Goal: Use online tool/utility: Utilize a website feature to perform a specific function

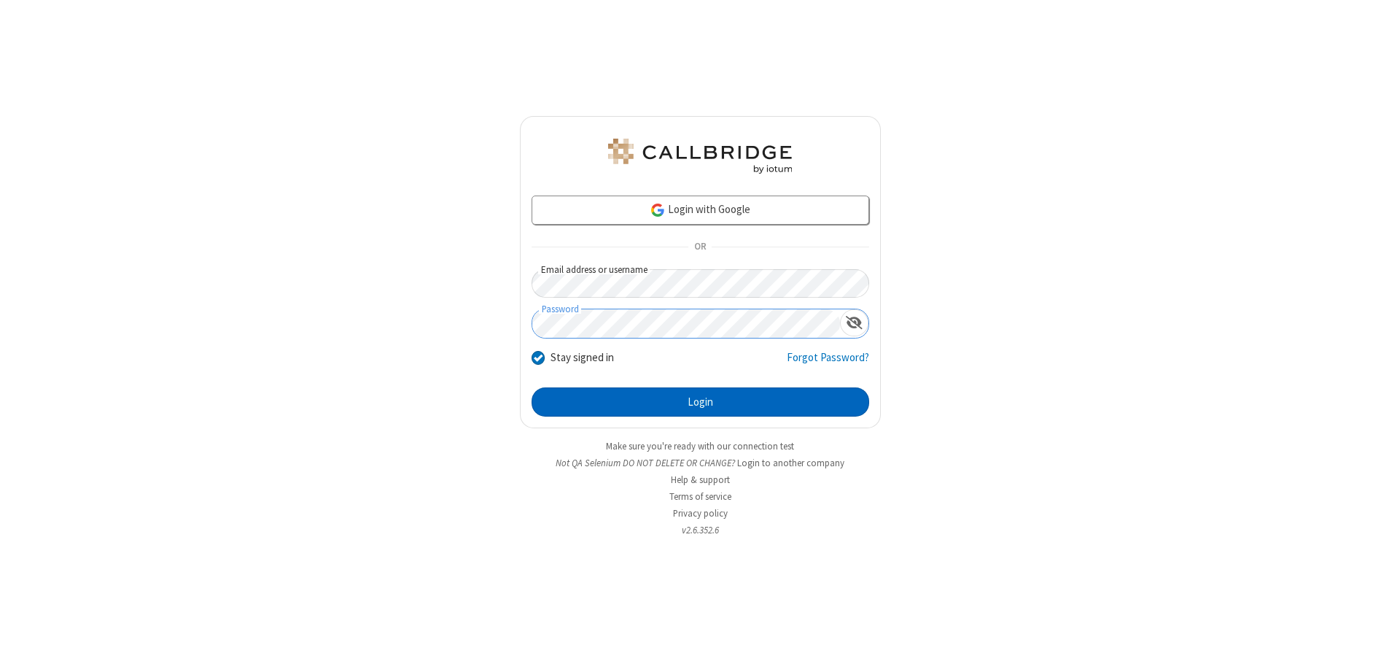
click at [700, 402] on button "Login" at bounding box center [701, 401] width 338 height 29
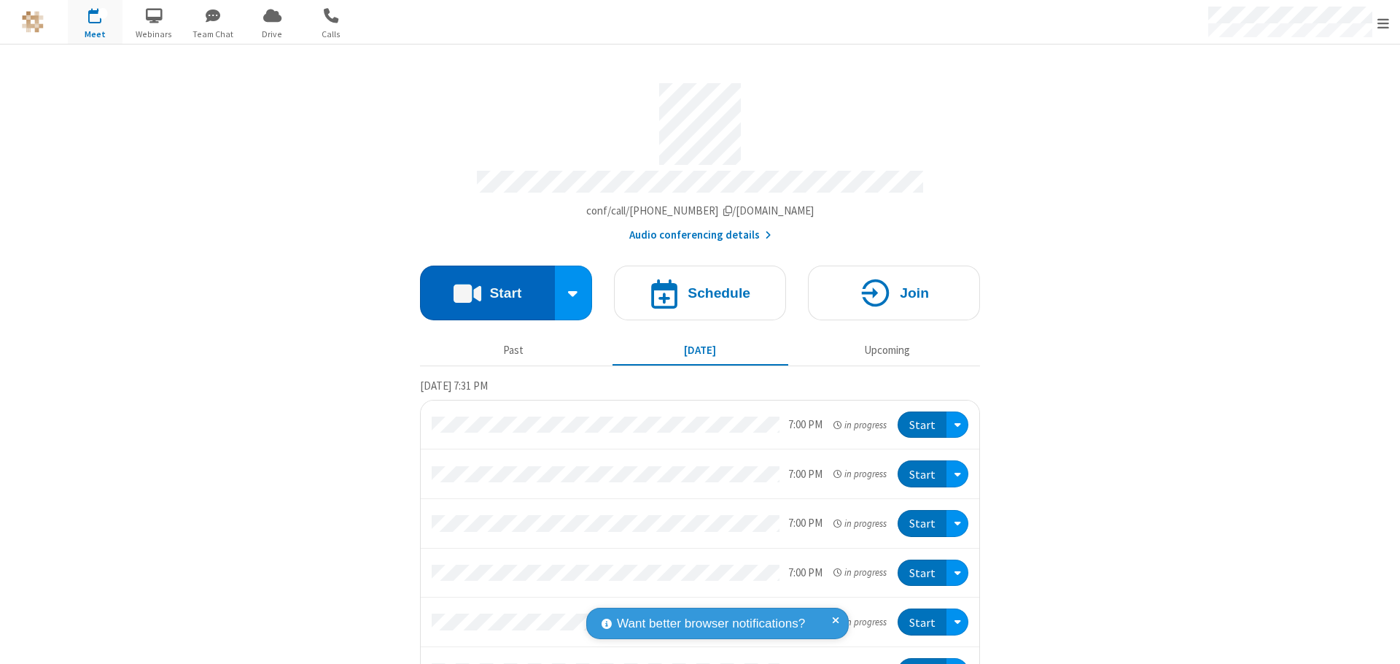
click at [481, 286] on button "Start" at bounding box center [487, 292] width 135 height 55
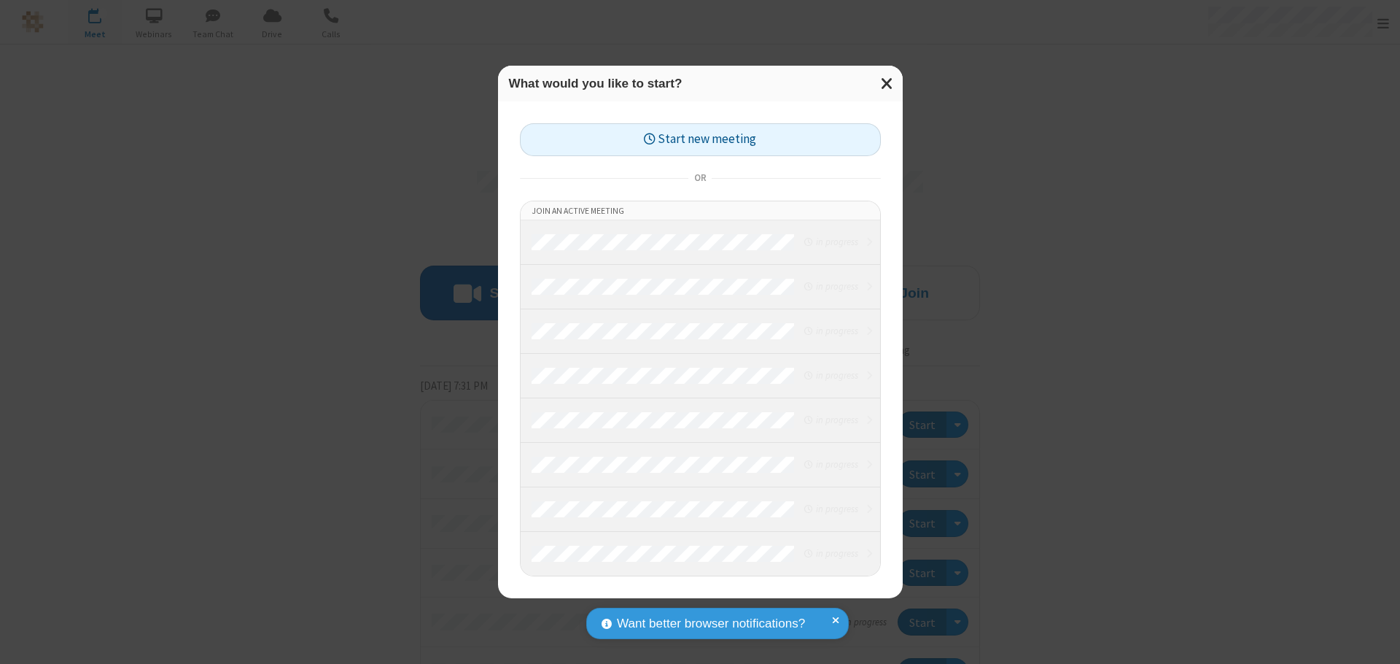
click at [700, 139] on button "Start new meeting" at bounding box center [700, 139] width 361 height 33
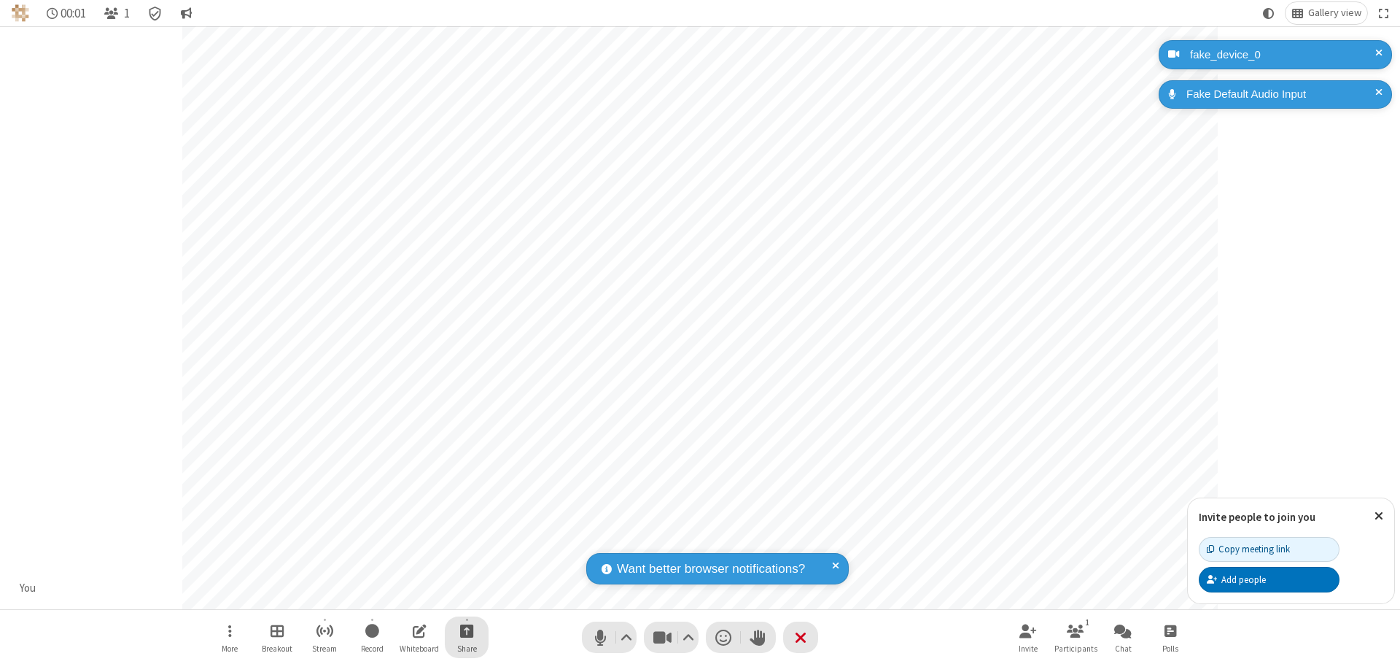
click at [467, 630] on span "Start sharing" at bounding box center [467, 630] width 14 height 18
click at [466, 541] on span "Share additional camera" at bounding box center [476, 544] width 108 height 12
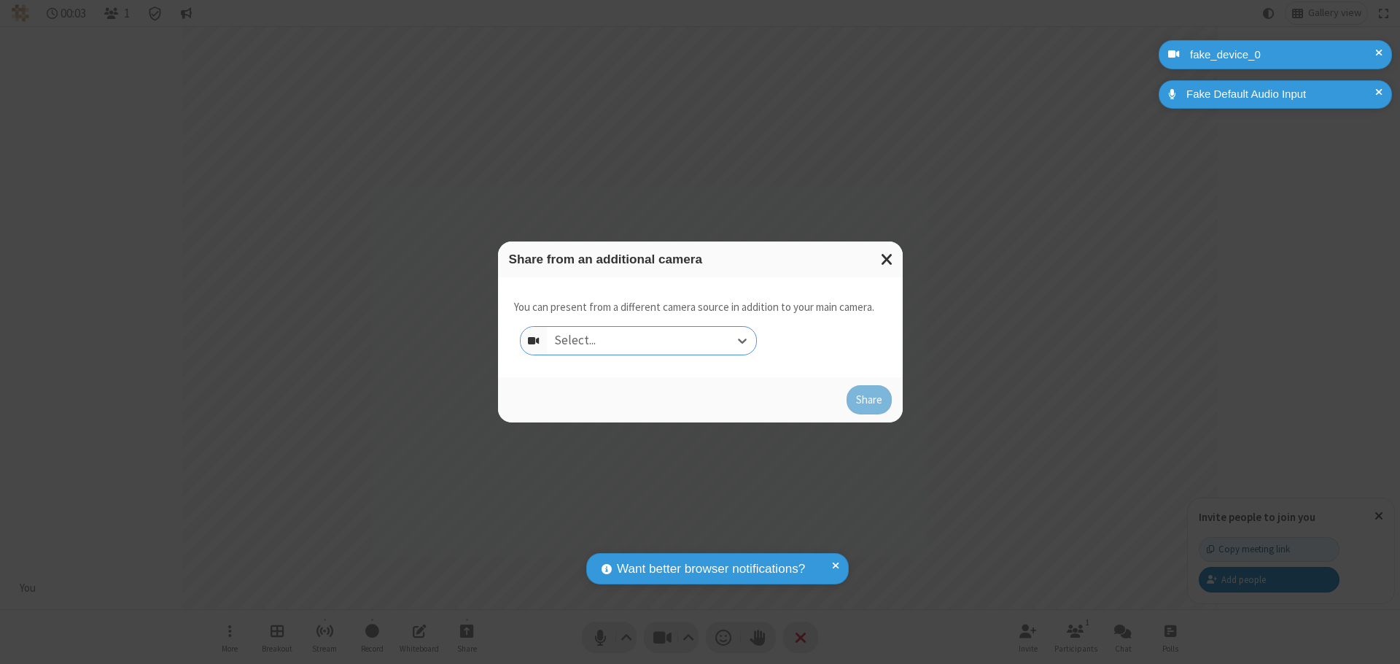
click at [651, 341] on div "Select..." at bounding box center [651, 341] width 209 height 28
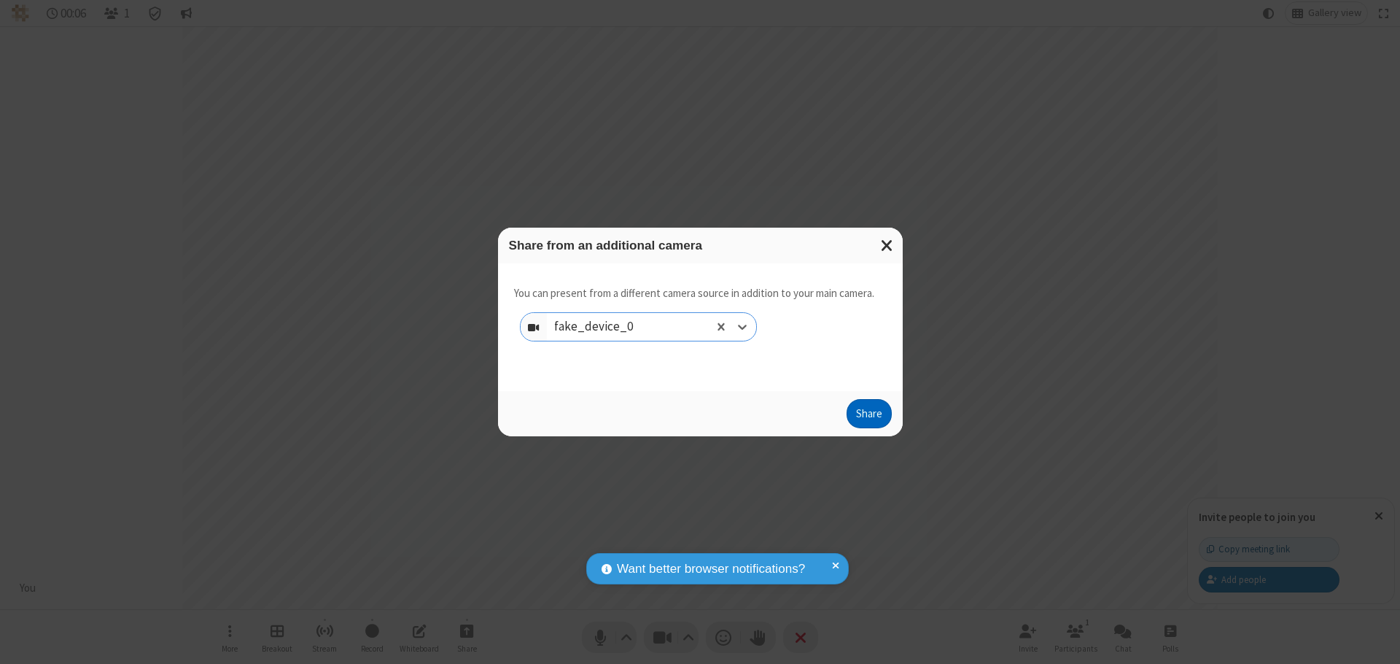
click at [869, 416] on button "Share" at bounding box center [869, 413] width 45 height 29
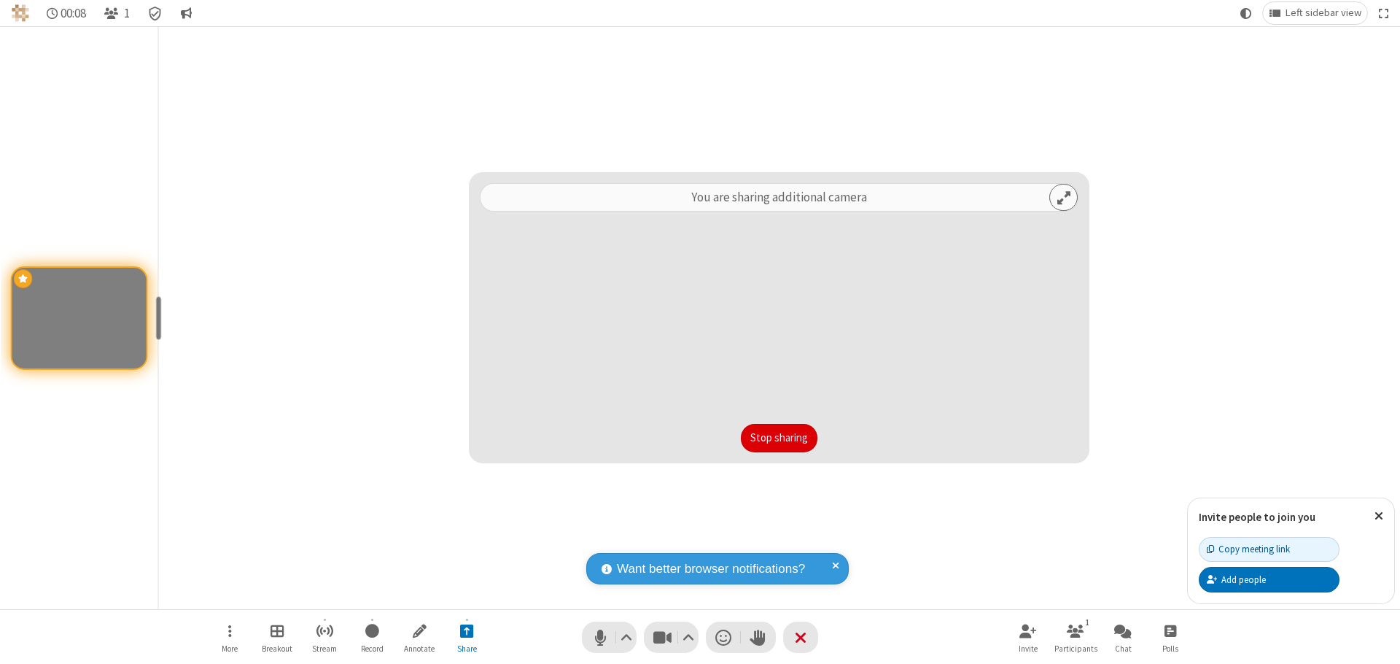
click at [779, 438] on button "Stop sharing" at bounding box center [779, 438] width 77 height 29
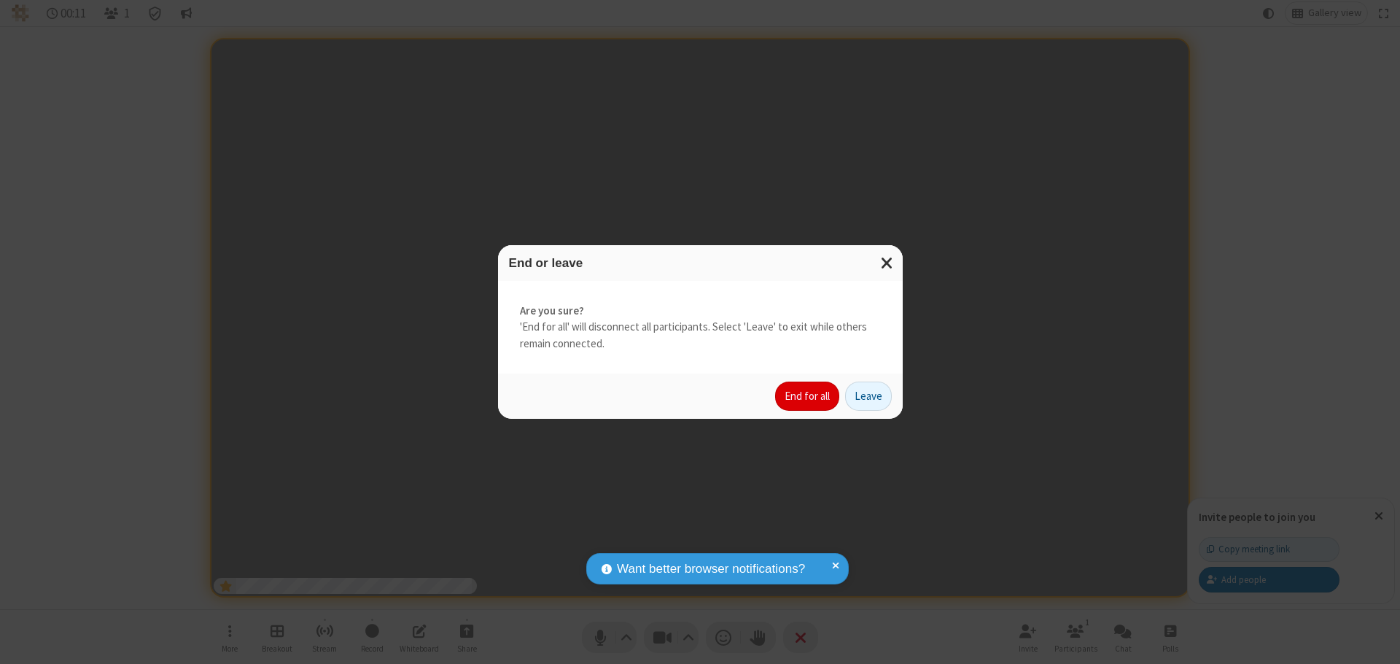
click at [808, 396] on button "End for all" at bounding box center [807, 395] width 64 height 29
